Goal: Find specific page/section: Find specific page/section

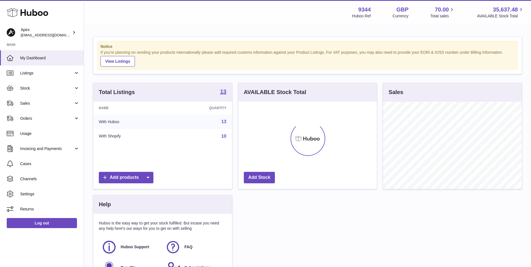
scroll to position [87, 139]
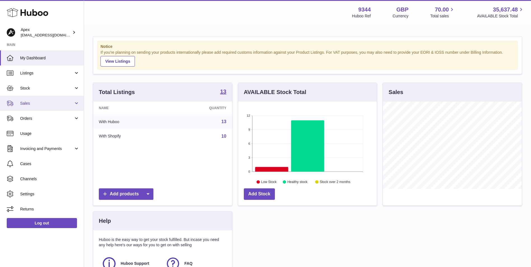
click at [52, 104] on span "Sales" at bounding box center [46, 103] width 53 height 5
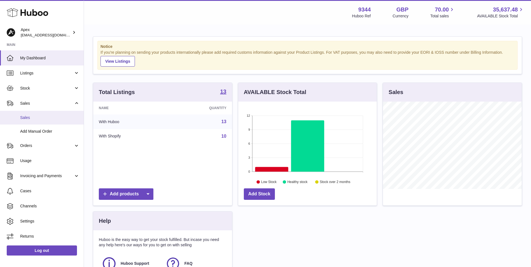
click at [60, 120] on span "Sales" at bounding box center [49, 117] width 59 height 5
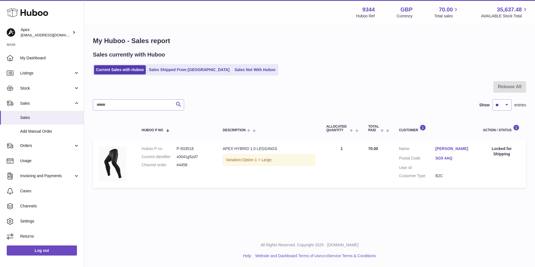
click at [189, 149] on dd "P-933518" at bounding box center [194, 148] width 35 height 5
copy dd "933518"
